Goal: Information Seeking & Learning: Learn about a topic

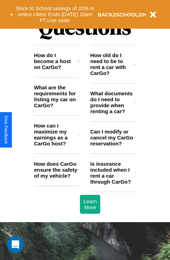
click at [113, 75] on h3 "How old do I need to be to rent a car with CarGo?" at bounding box center [112, 64] width 44 height 24
click at [57, 178] on h3 "How does CarGo ensure the safety of my vehicle?" at bounding box center [56, 170] width 44 height 18
click at [135, 105] on icon at bounding box center [135, 102] width 2 height 6
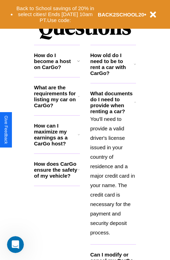
click at [57, 178] on h3 "How does CarGo ensure the safety of my vehicle?" at bounding box center [56, 170] width 44 height 18
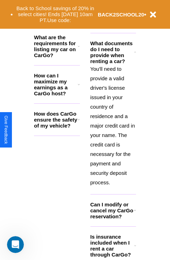
click at [135, 248] on icon at bounding box center [135, 245] width 2 height 6
click at [113, 125] on p "You'll need to provide a valid driver's license issued in your country of resid…" at bounding box center [113, 125] width 46 height 123
click at [113, 251] on h3 "Is insurance included when I rent a car through CarGo?" at bounding box center [112, 245] width 44 height 24
